Goal: Navigation & Orientation: Find specific page/section

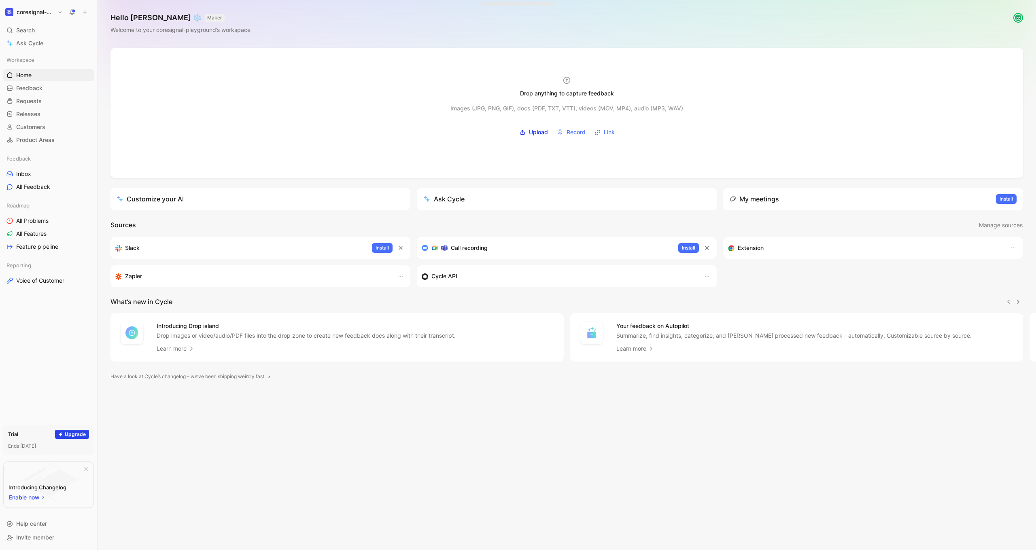
click at [39, 14] on h1 "coresignal-playground" at bounding box center [36, 12] width 38 height 7
click at [32, 283] on div at bounding box center [518, 275] width 1036 height 550
click at [40, 11] on h1 "coresignal-playground" at bounding box center [36, 12] width 38 height 7
click at [36, 80] on div "Workspace settings G then S" at bounding box center [55, 83] width 100 height 13
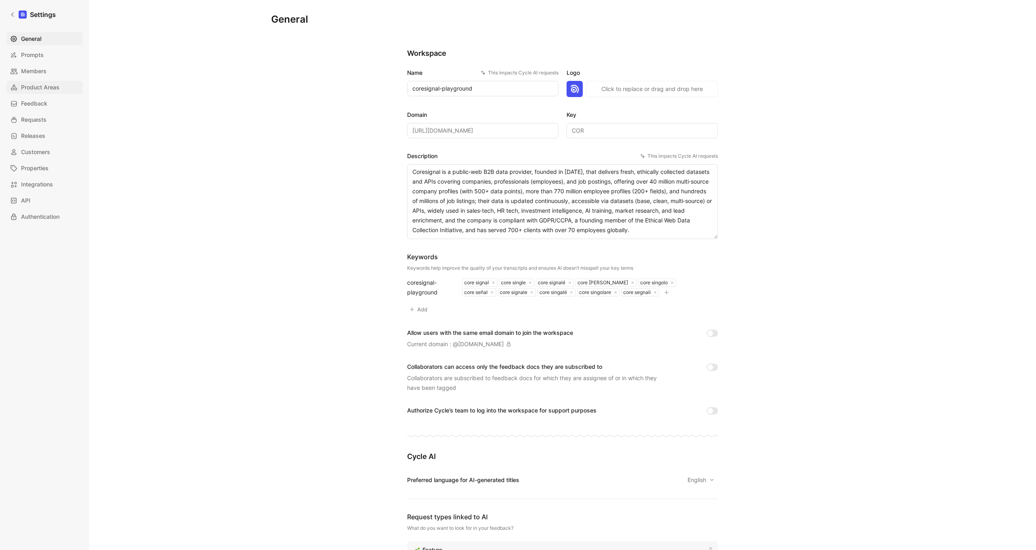
click at [35, 87] on span "Product Areas" at bounding box center [40, 88] width 38 height 10
